Goal: Task Accomplishment & Management: Manage account settings

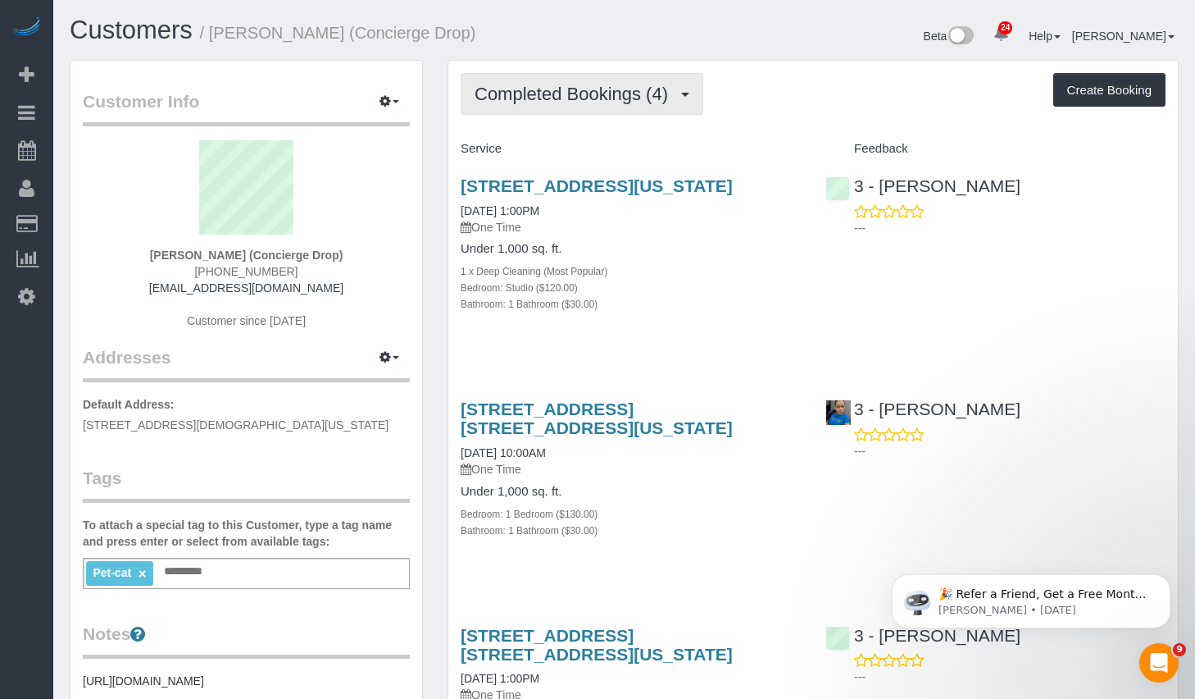
click at [608, 112] on button "Completed Bookings (4)" at bounding box center [582, 94] width 243 height 42
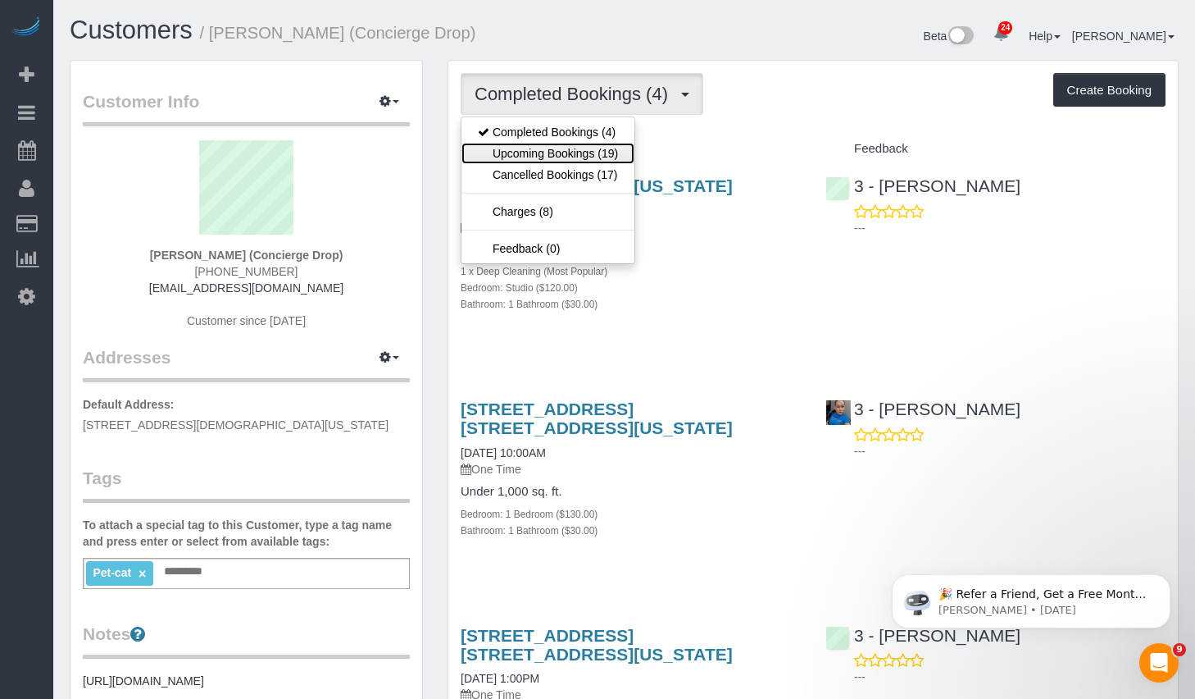
click at [565, 152] on link "Upcoming Bookings (19)" at bounding box center [548, 153] width 173 height 21
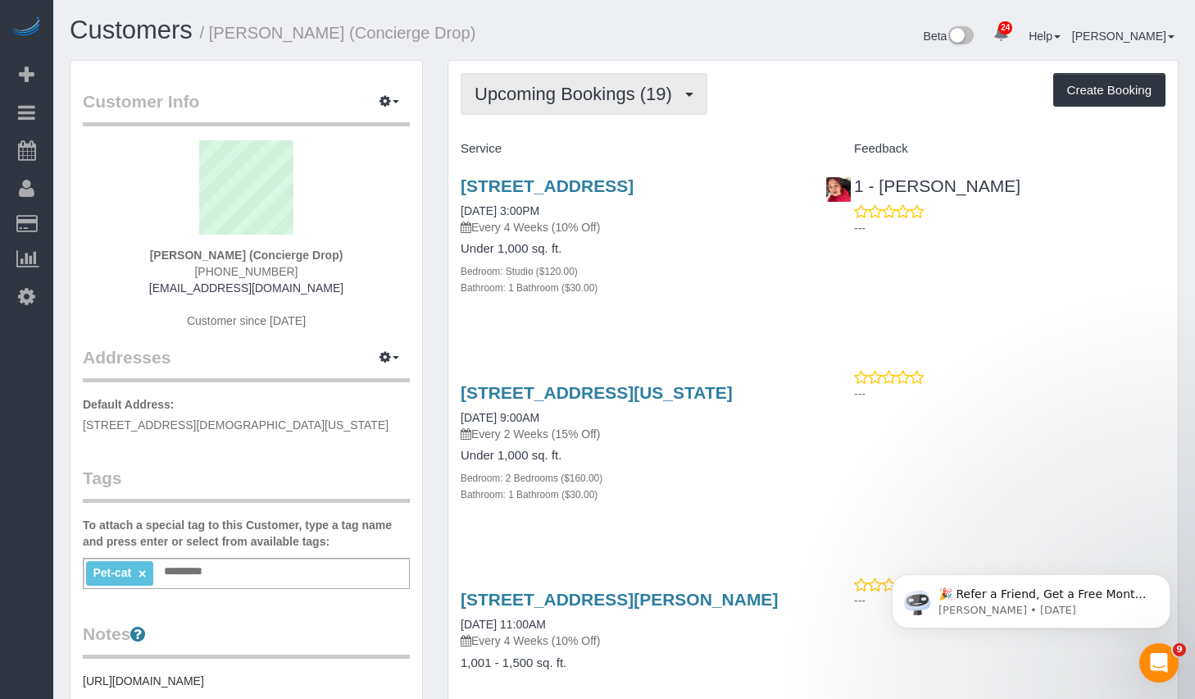
click at [635, 101] on span "Upcoming Bookings (19)" at bounding box center [578, 94] width 206 height 20
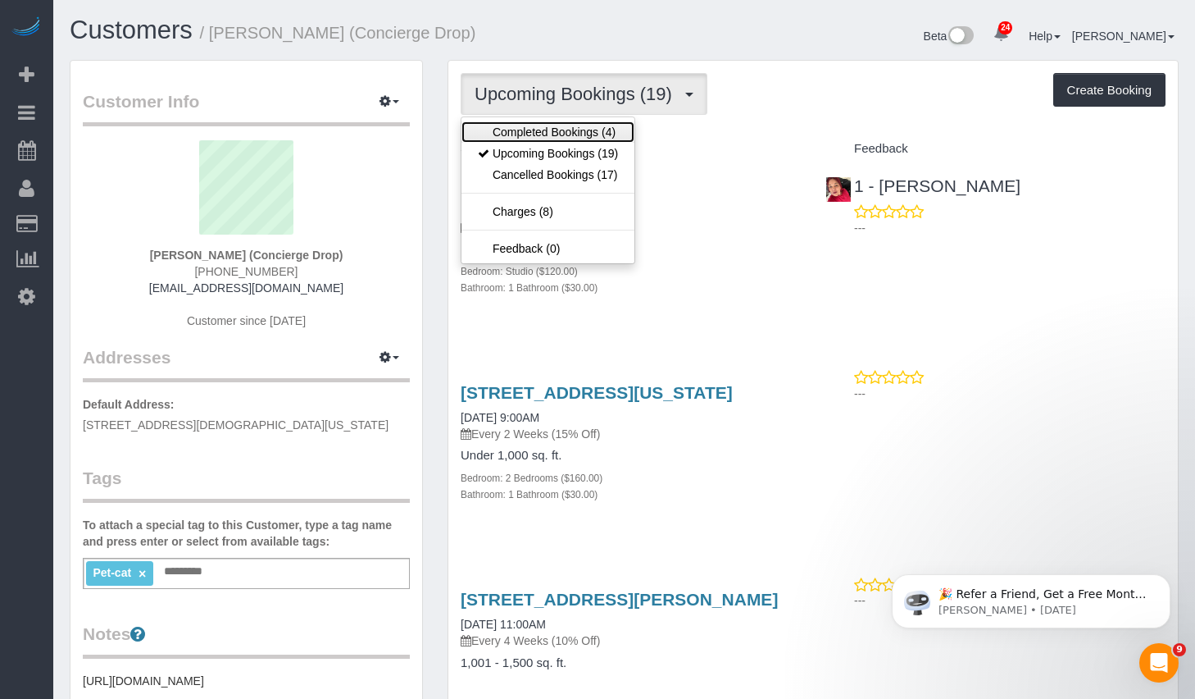
click at [580, 124] on link "Completed Bookings (4)" at bounding box center [548, 131] width 173 height 21
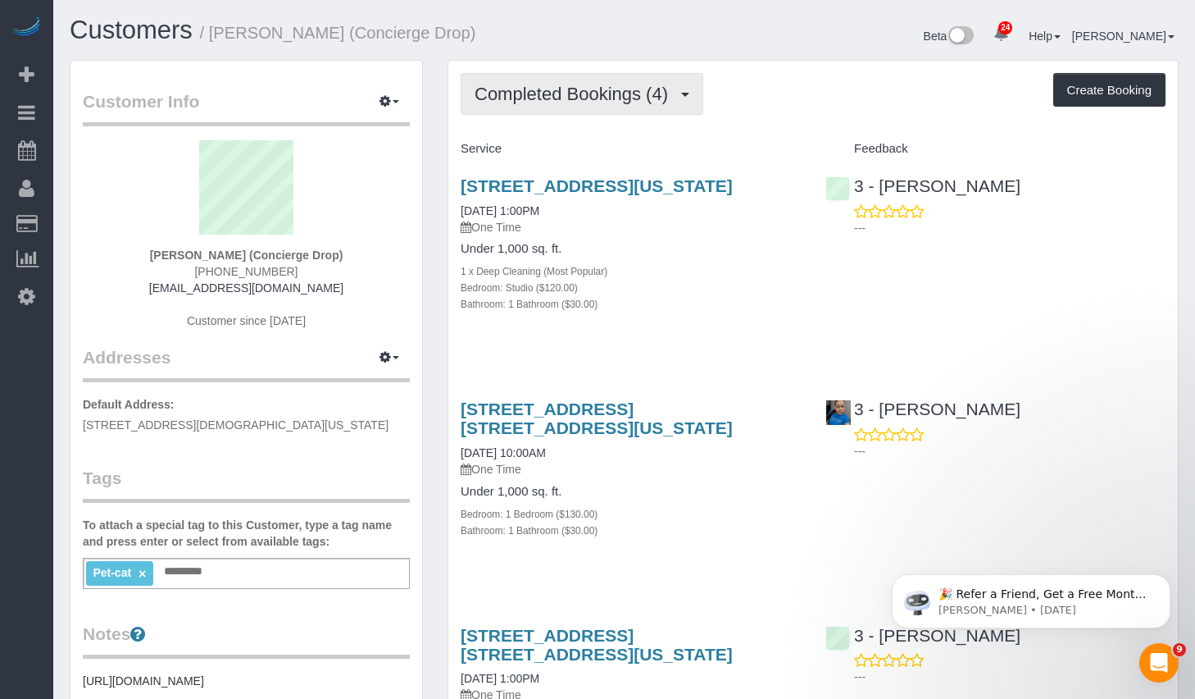
click at [622, 102] on span "Completed Bookings (4)" at bounding box center [576, 94] width 202 height 20
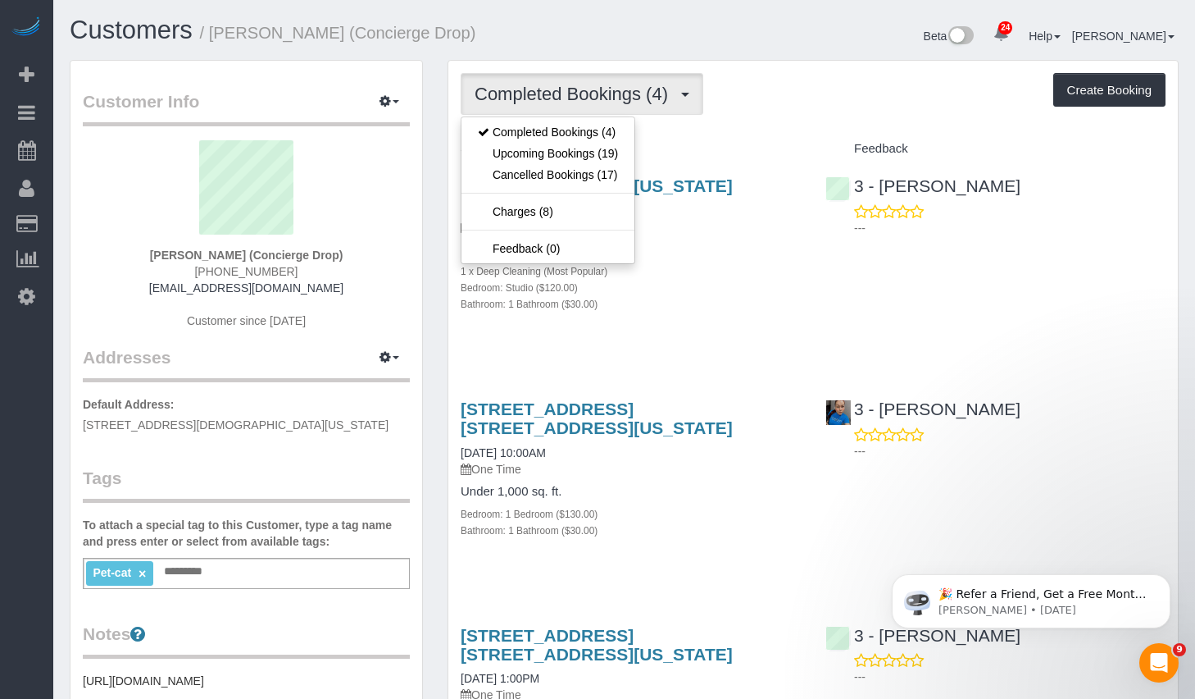
click at [706, 342] on div "225 Cherry Street, 58g, New York, NY 10002 09/21/2025 1:00PM One Time Under 1,0…" at bounding box center [630, 253] width 365 height 182
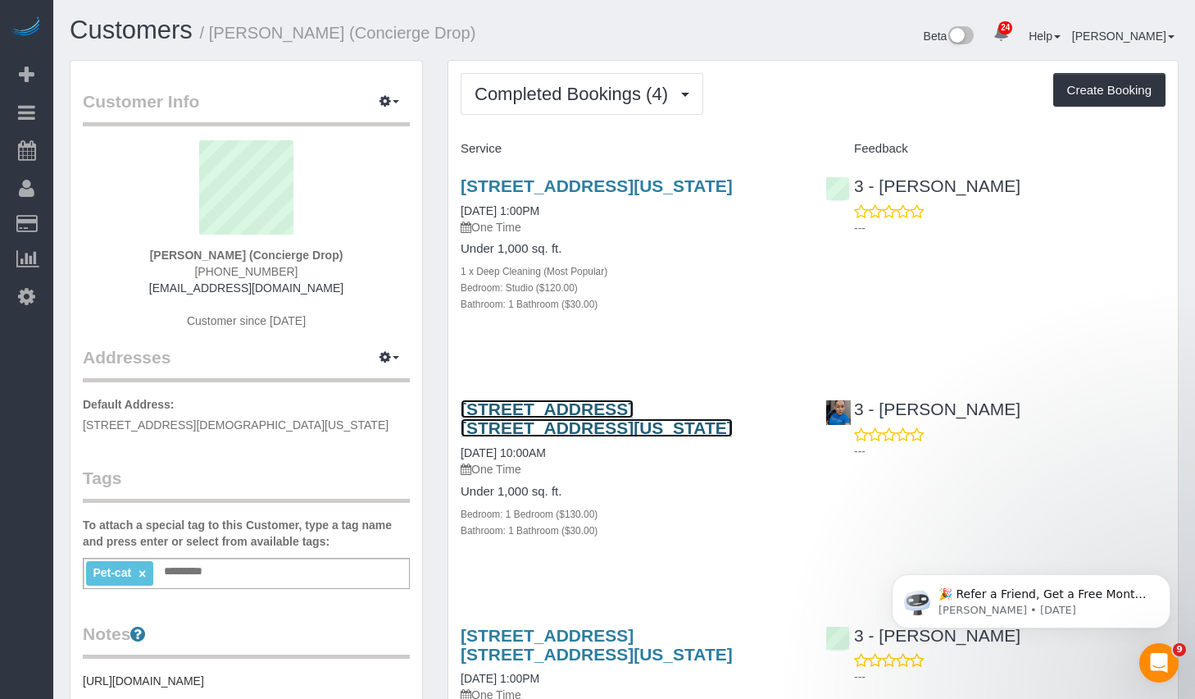
click at [539, 424] on link "225 Cherry Street, Apt. 45n, New York, NY 10002" at bounding box center [597, 418] width 272 height 38
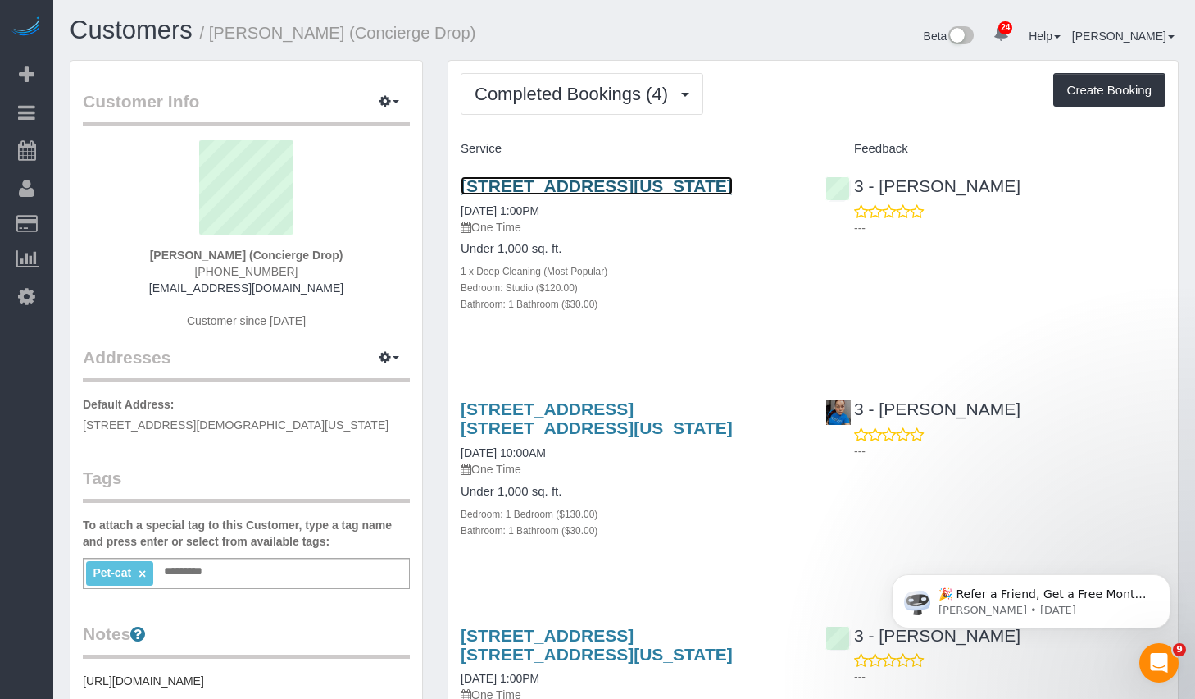
click at [667, 188] on link "225 Cherry Street, 58g, New York, NY 10002" at bounding box center [597, 185] width 272 height 19
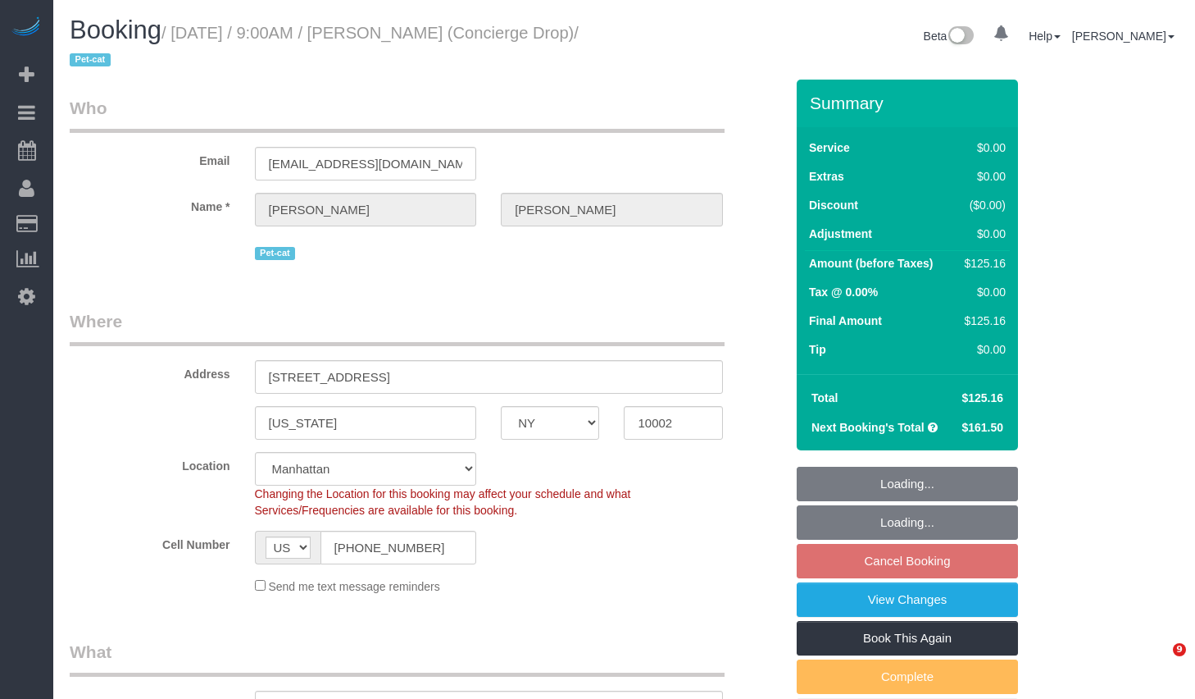
select select "NY"
select select "object:811"
select select "number:89"
select select "number:90"
select select "number:15"
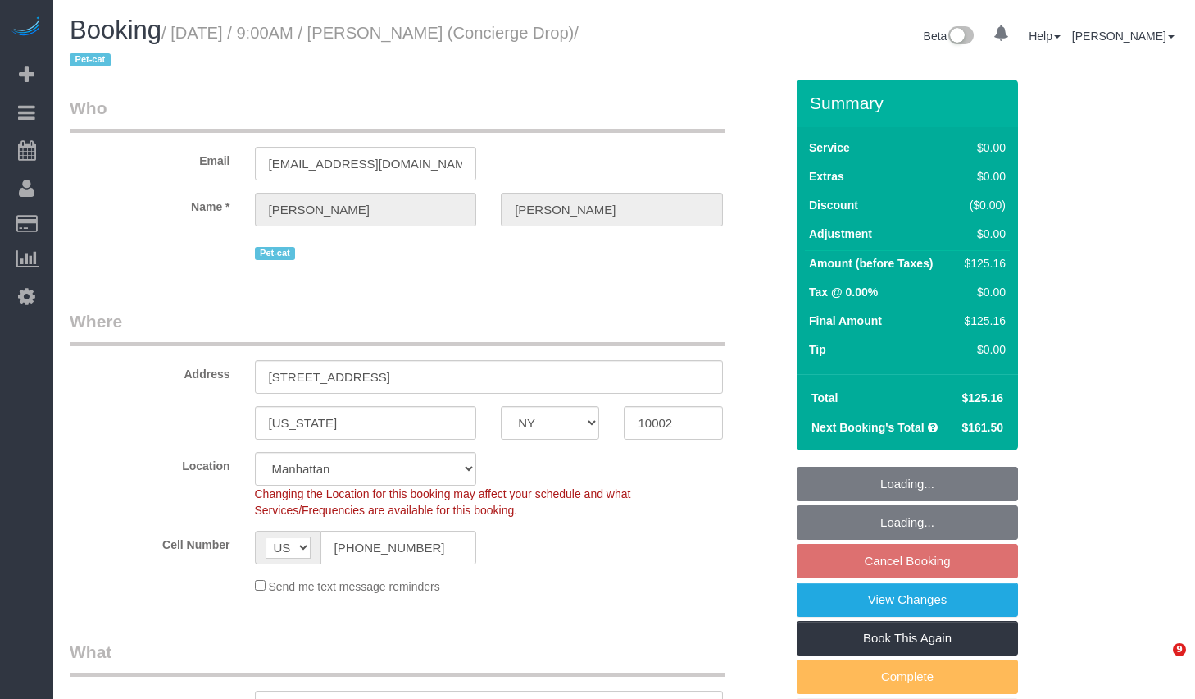
select select "number:6"
select select "object:965"
select select "spot2"
select select "2"
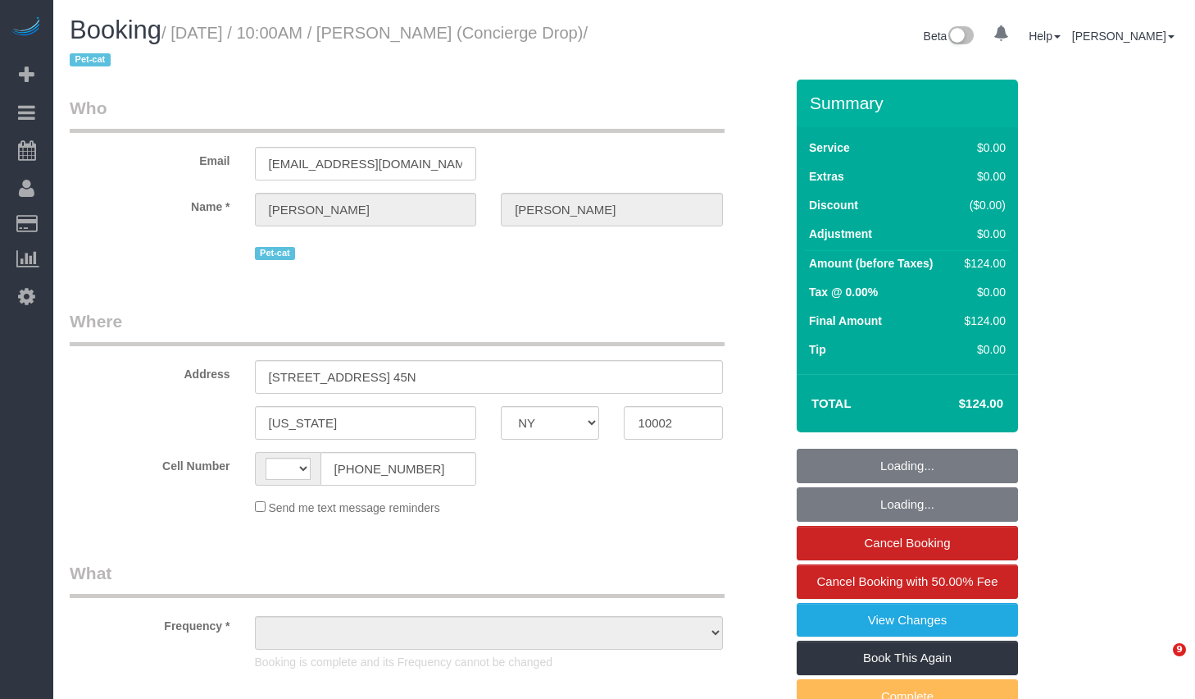
select select "NY"
select select "string:stripe-pm_1RaQn24VGloSiKo7zeOF73Wj"
select select "string:US"
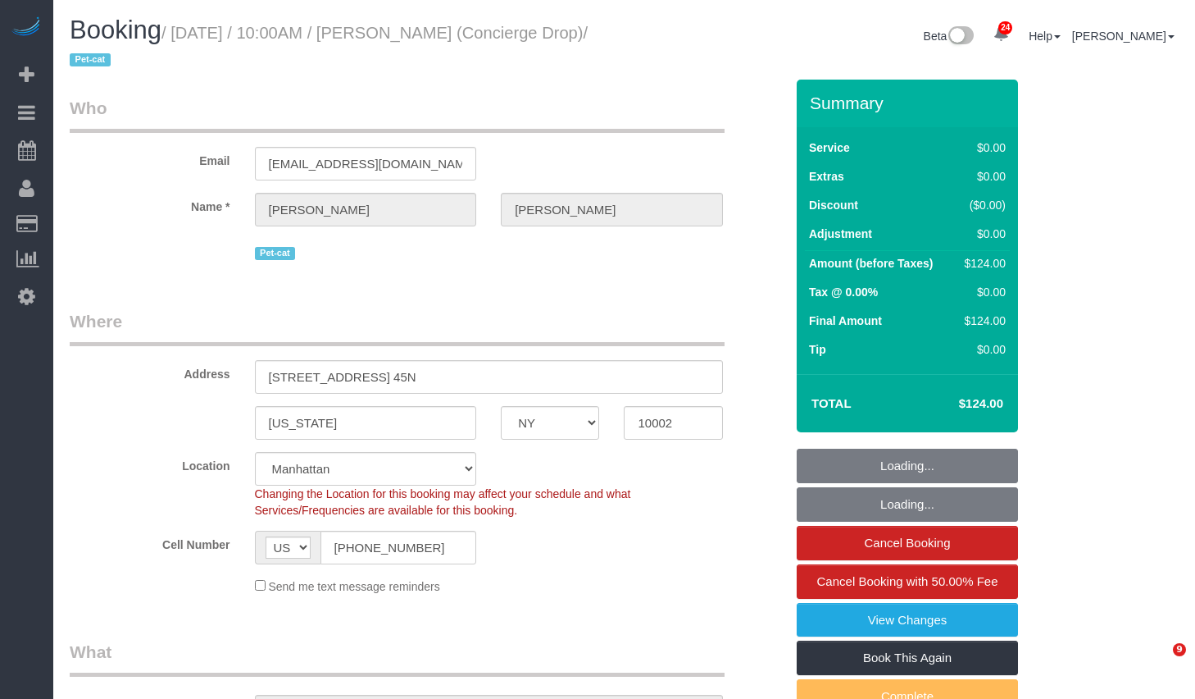
select select "object:848"
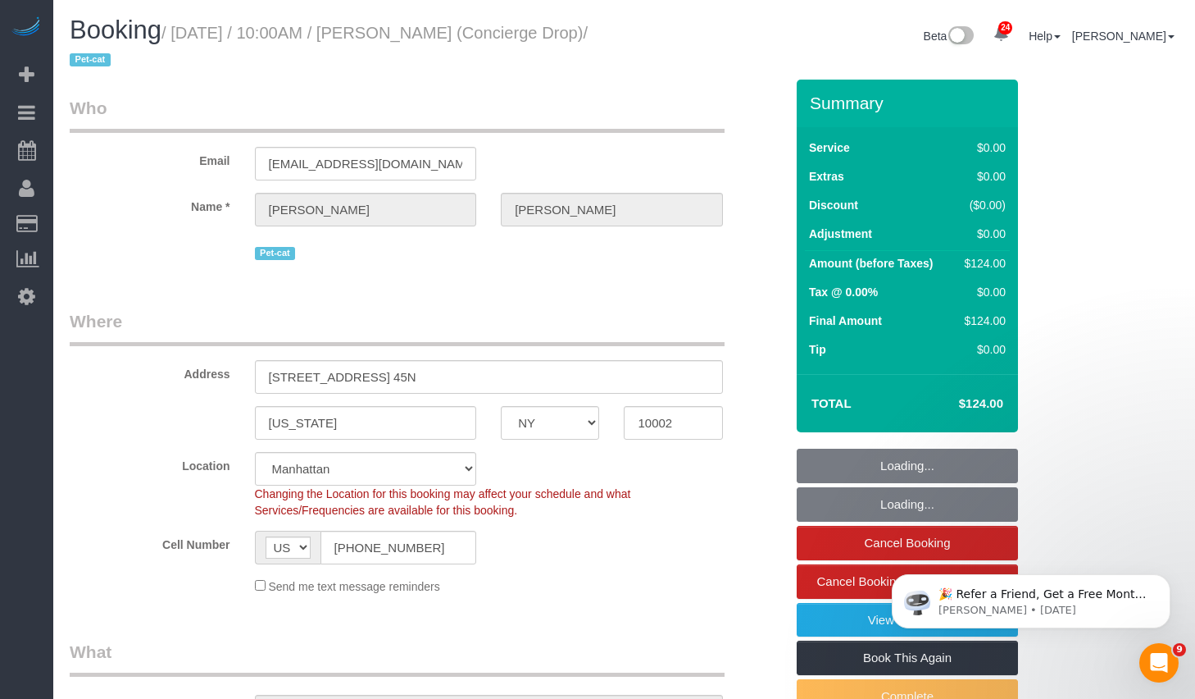
select select "spot1"
select select "number:89"
select select "number:90"
select select "number:15"
select select "number:6"
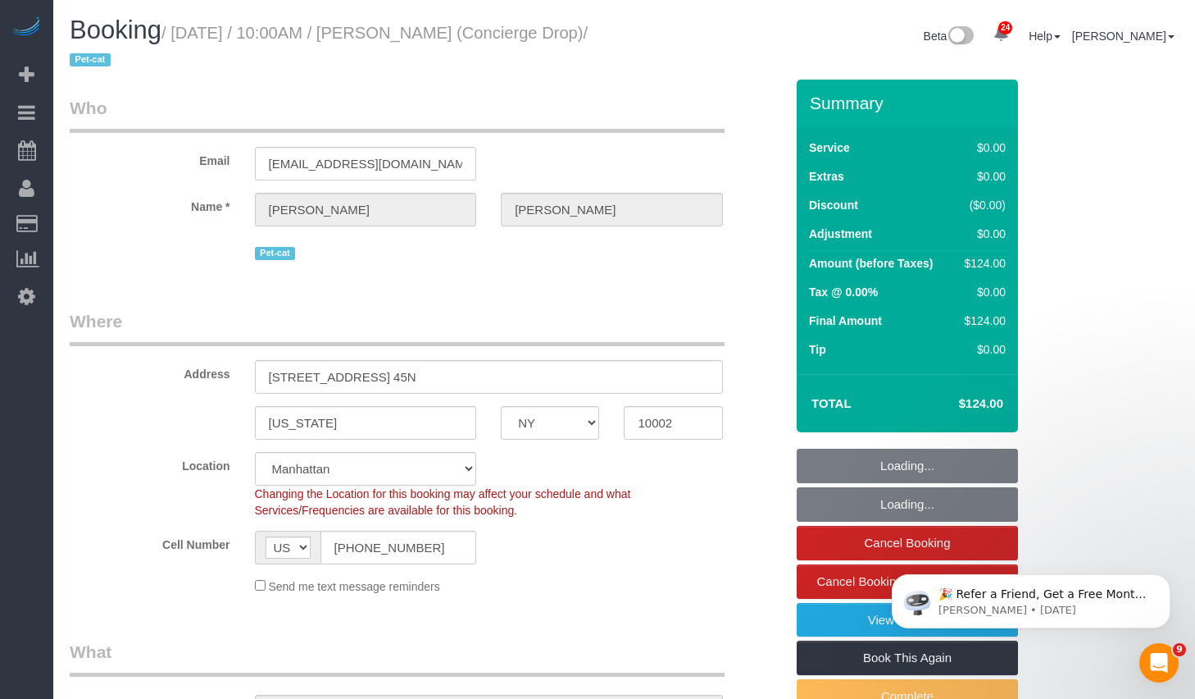
select select "1"
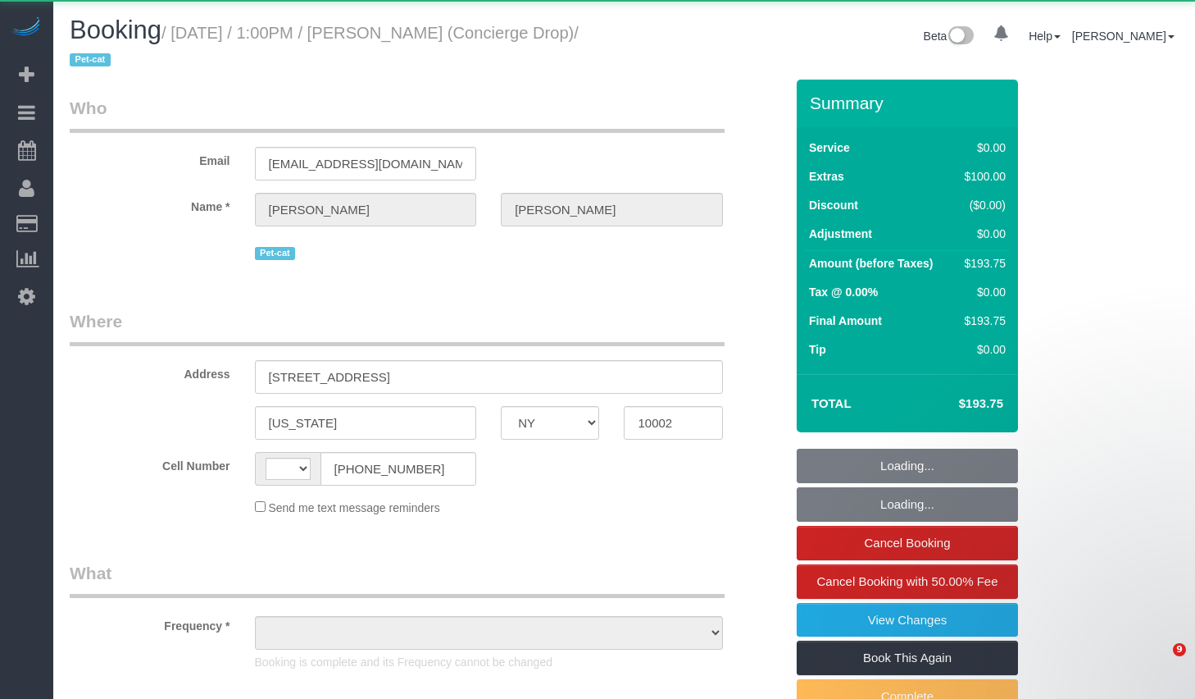
select select "NY"
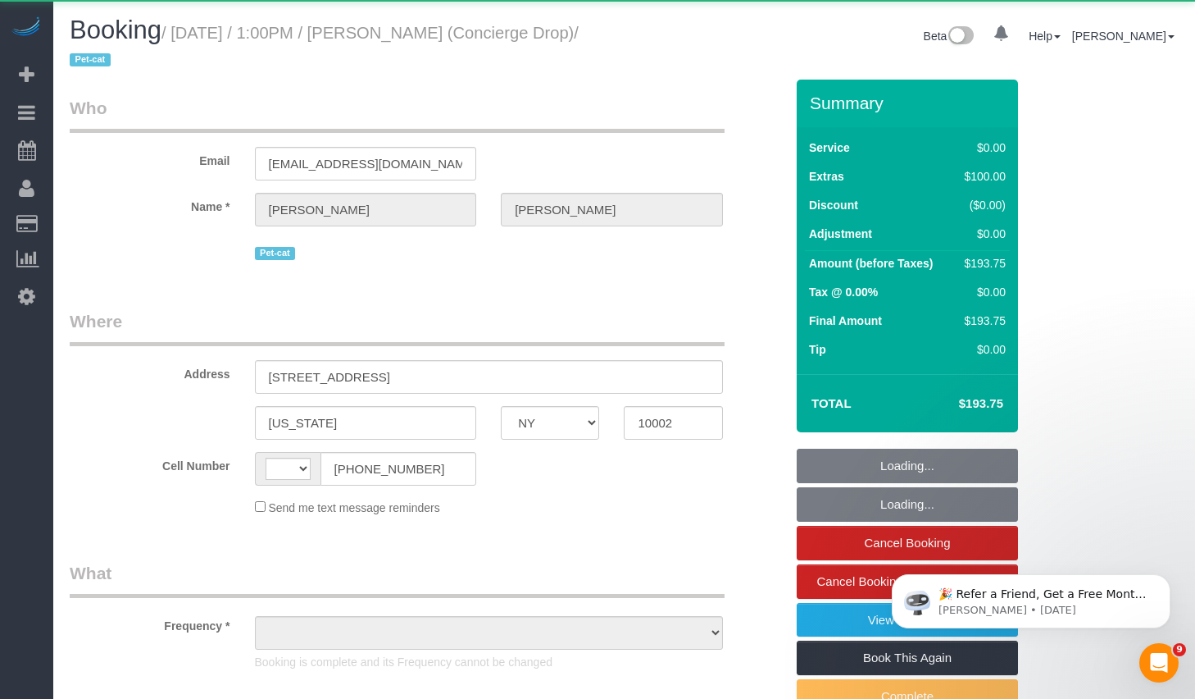
select select "string:US"
select select "object:574"
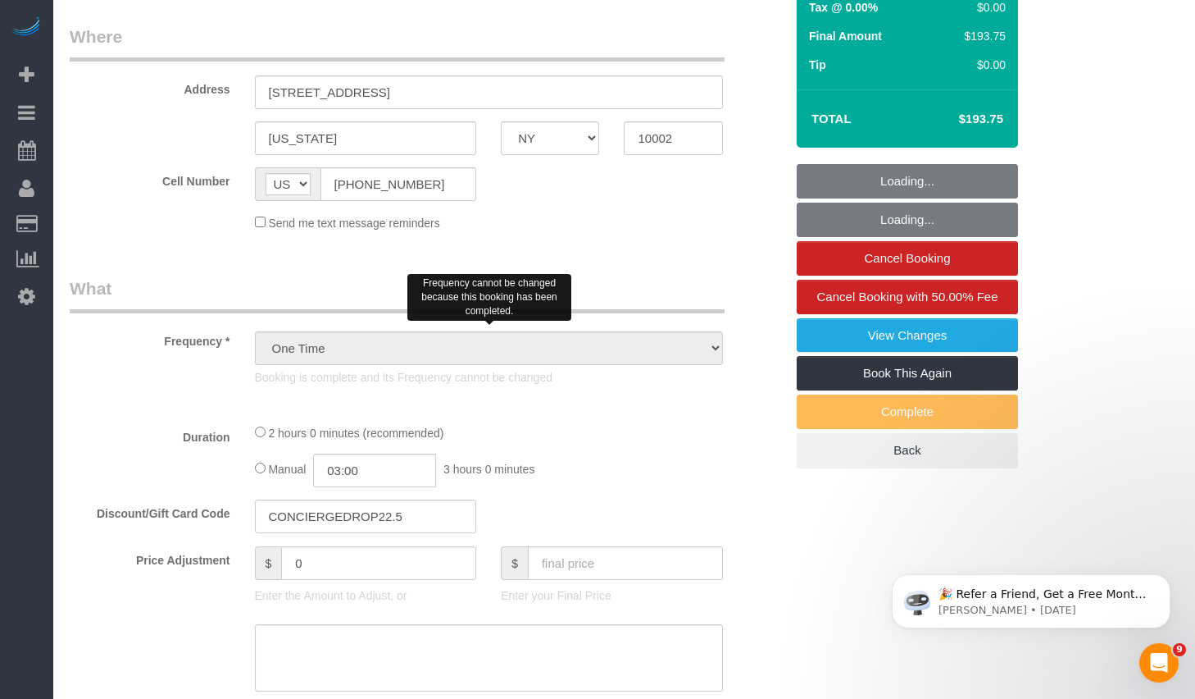
select select "number:89"
select select "number:90"
select select "number:14"
select select "number:5"
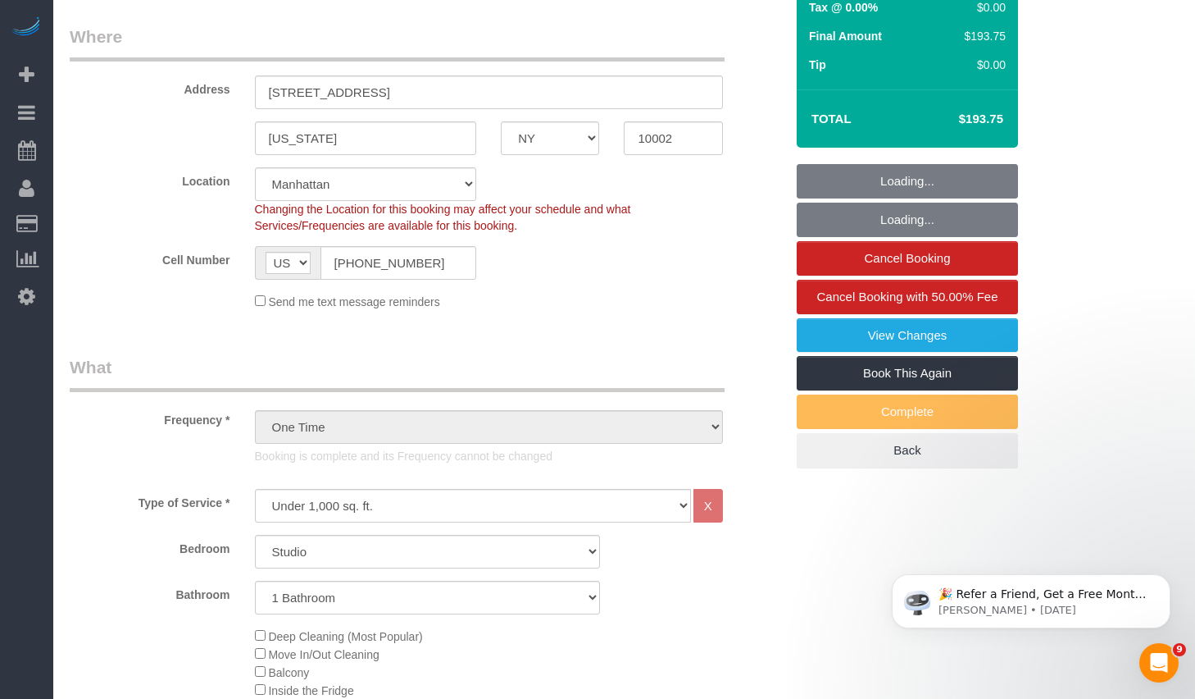
select select "string:stripe-pm_1RaQn24VGloSiKo7zeOF73Wj"
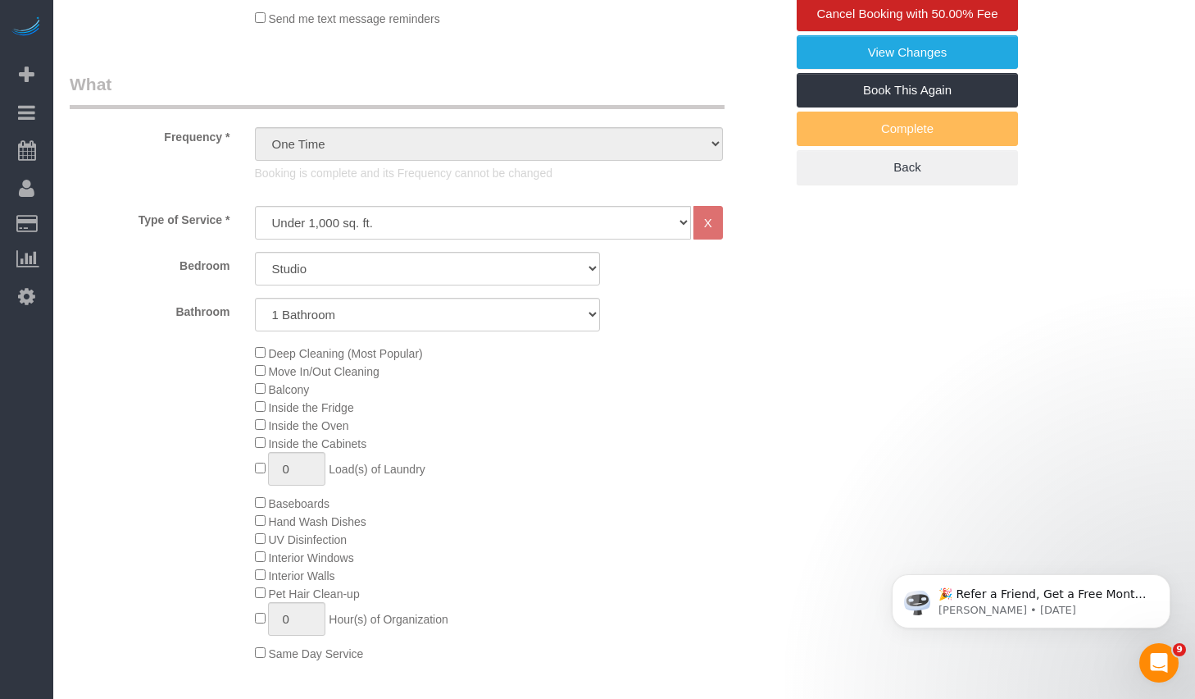
select select "object:1538"
select select "spot1"
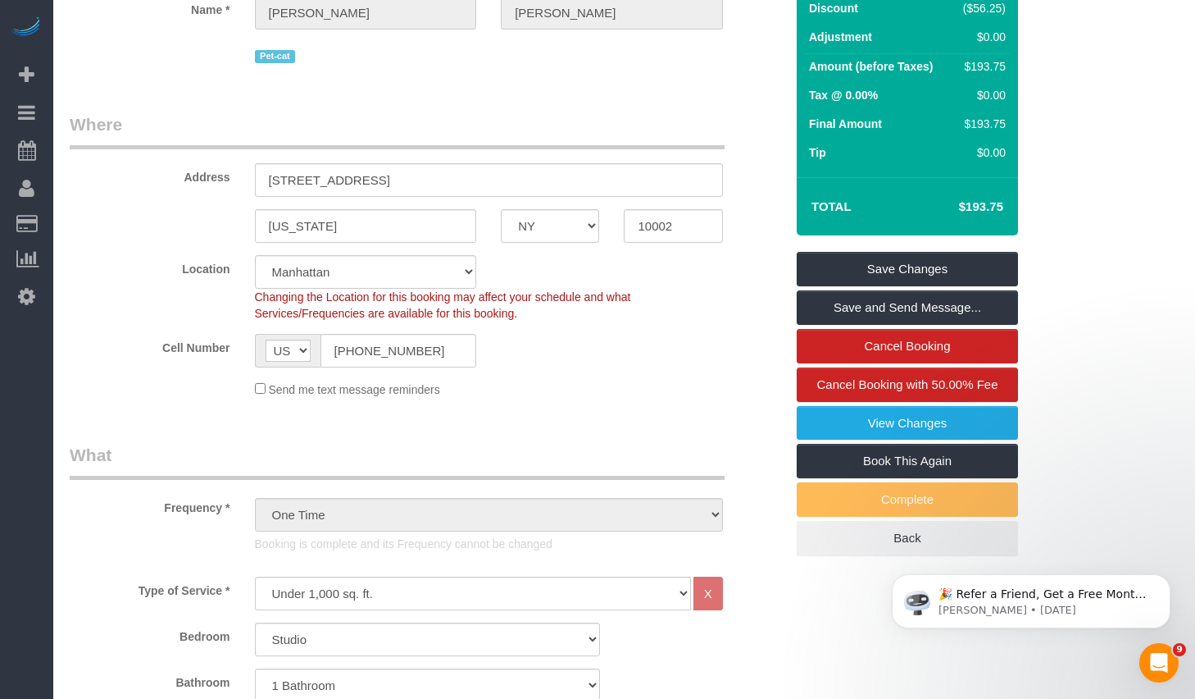
scroll to position [0, 0]
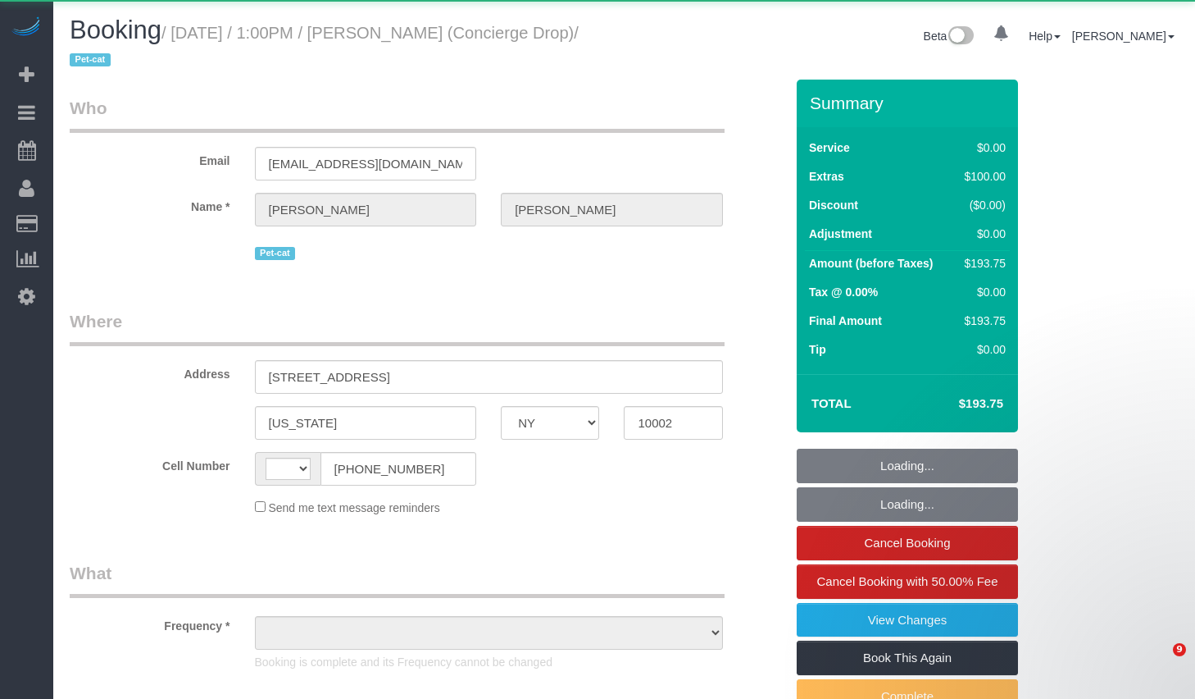
select select "NY"
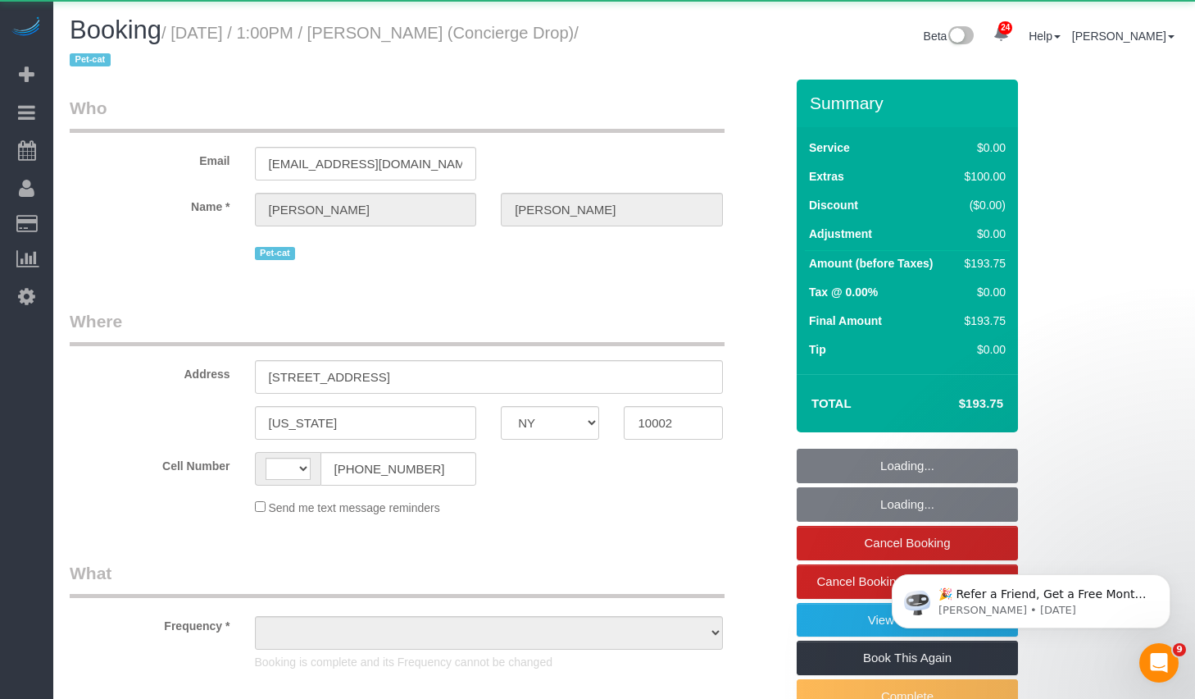
select select "string:[GEOGRAPHIC_DATA]"
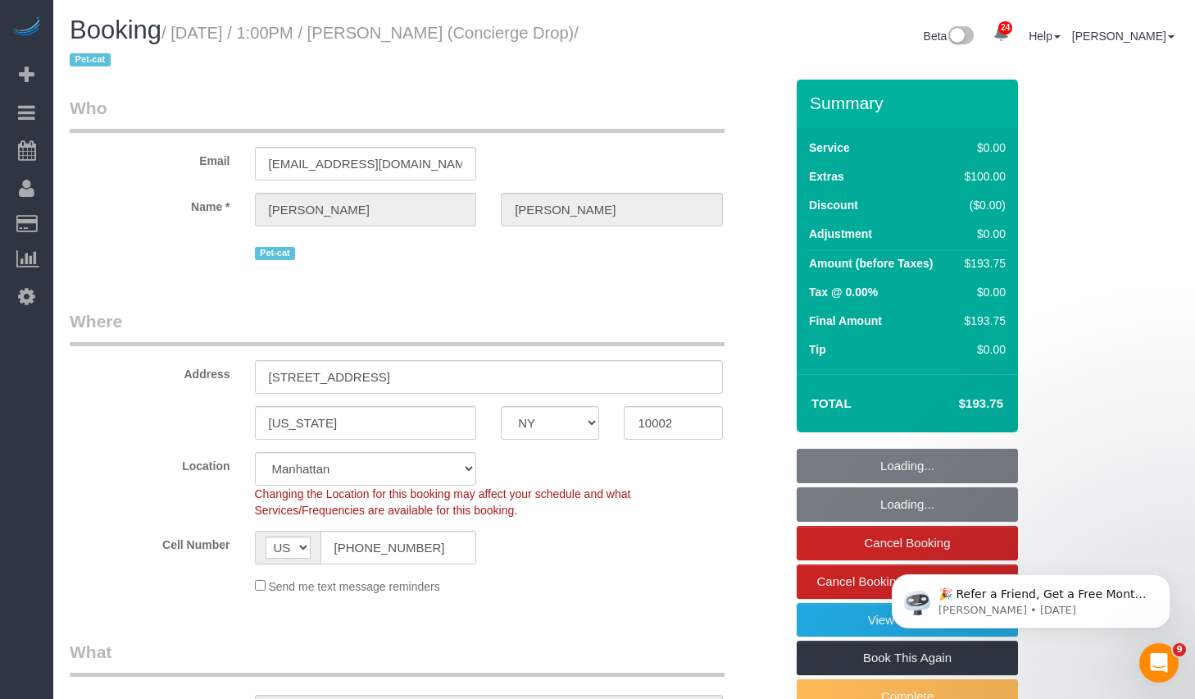
select select "object:972"
select select "string:stripe-pm_1RaQn24VGloSiKo7zeOF73Wj"
select select "number:89"
select select "number:90"
select select "number:14"
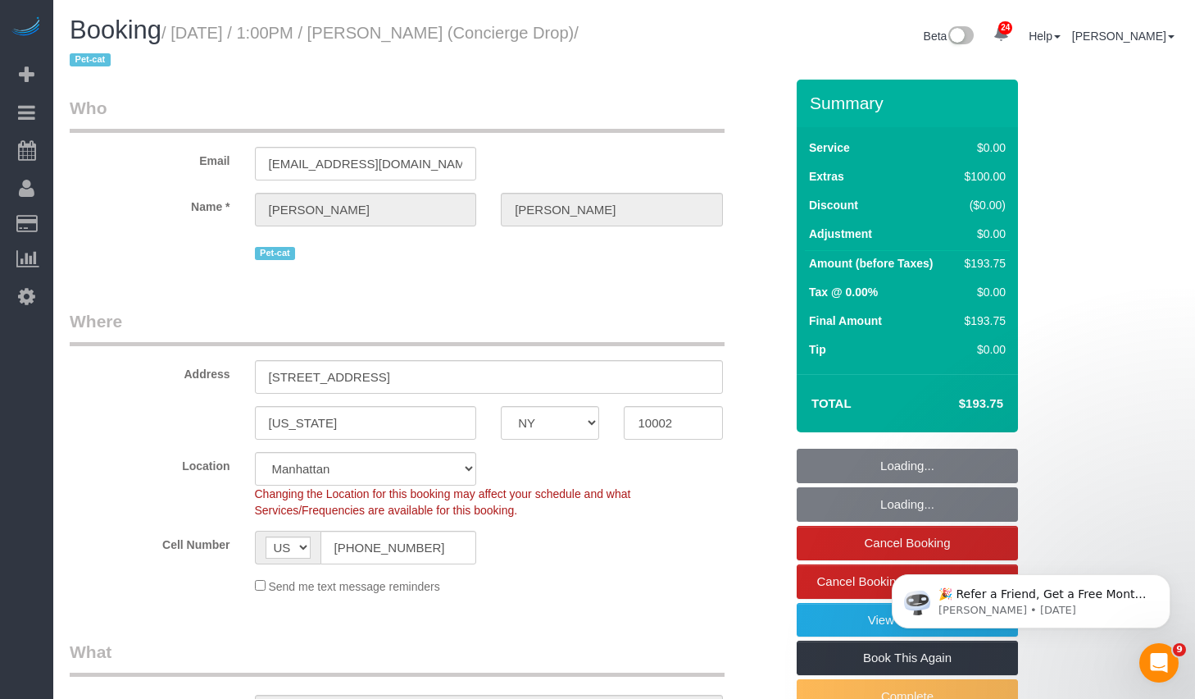
select select "number:5"
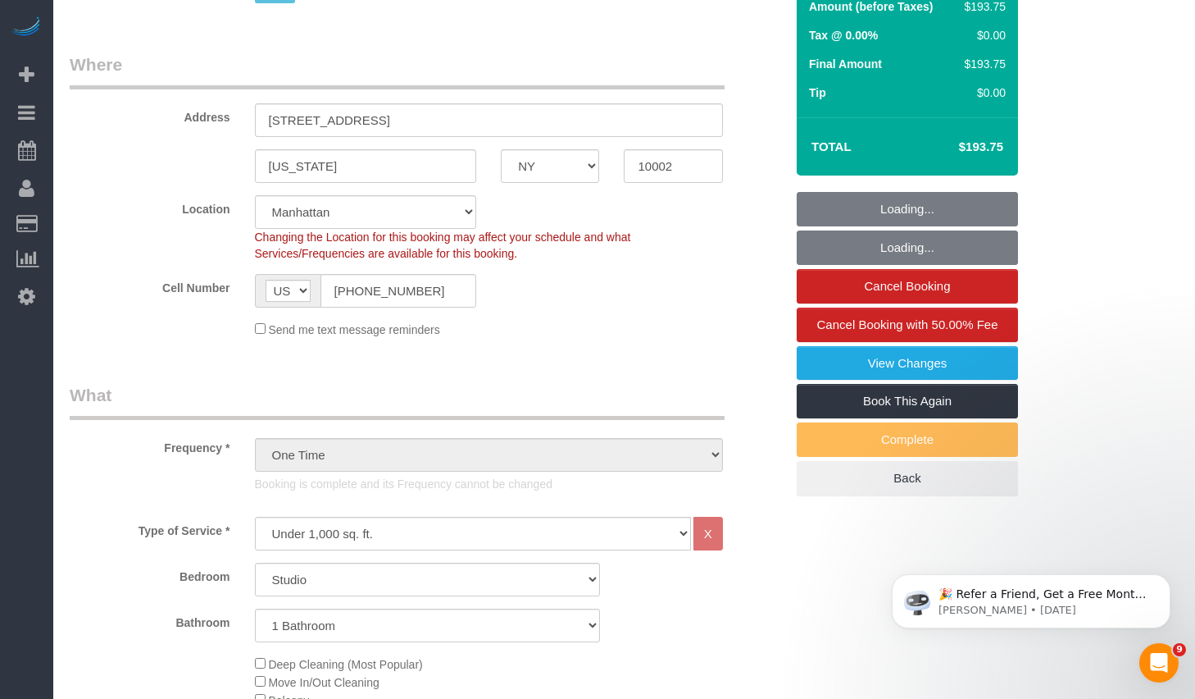
select select "spot1"
